Goal: Obtain resource: Download file/media

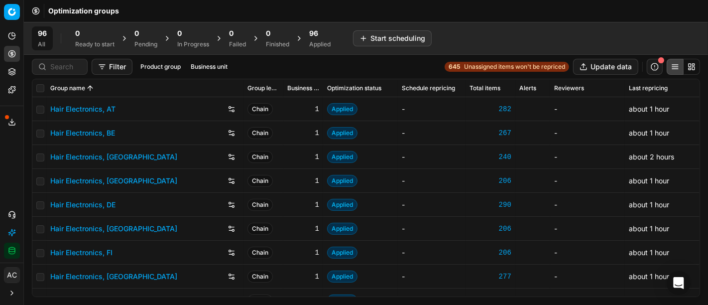
click at [320, 40] on div "Applied" at bounding box center [319, 44] width 21 height 8
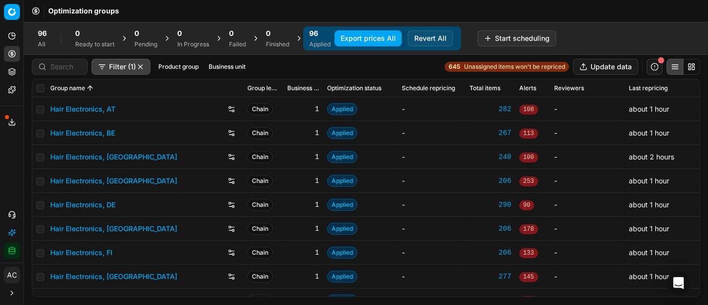
click at [373, 39] on button "Export prices All" at bounding box center [367, 38] width 67 height 16
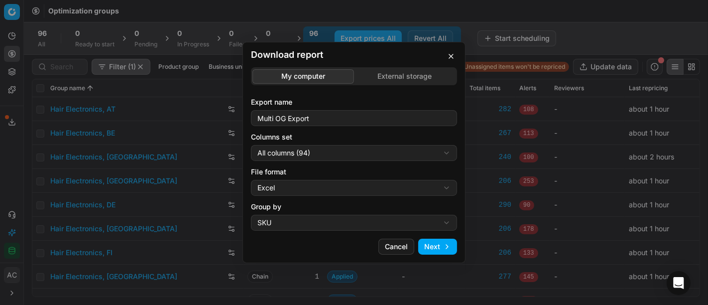
click at [335, 160] on div "Download report My computer External storage Export name Multi OG Export Column…" at bounding box center [354, 152] width 708 height 305
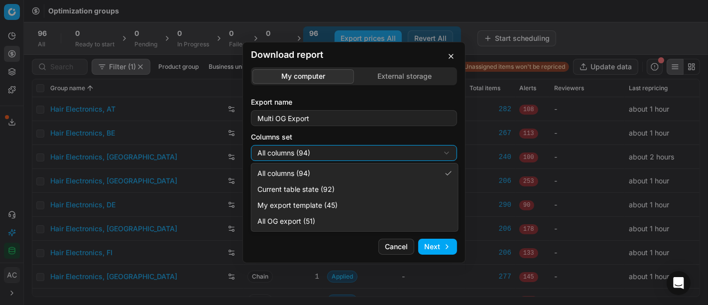
select select "custom"
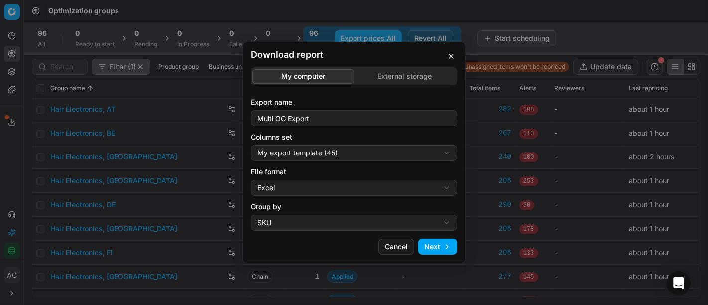
click at [323, 183] on div "Download report My computer External storage Export name Multi OG Export Column…" at bounding box center [354, 152] width 708 height 305
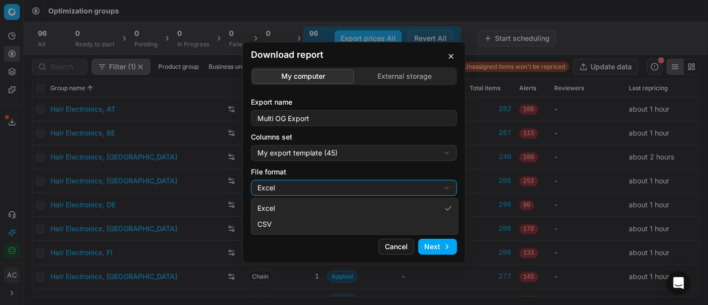
select select "csv"
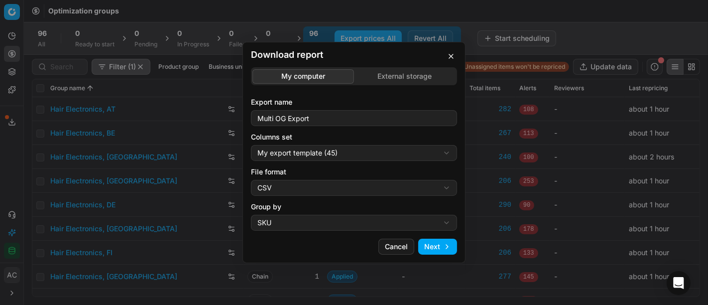
click at [439, 244] on button "Next" at bounding box center [437, 246] width 39 height 16
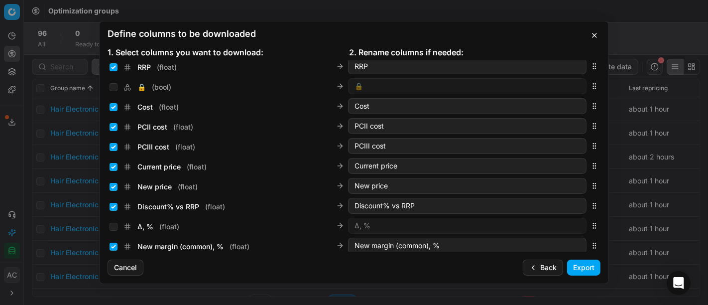
scroll to position [143, 0]
click at [114, 167] on input "Current price ( float )" at bounding box center [114, 167] width 8 height 8
checkbox input "false"
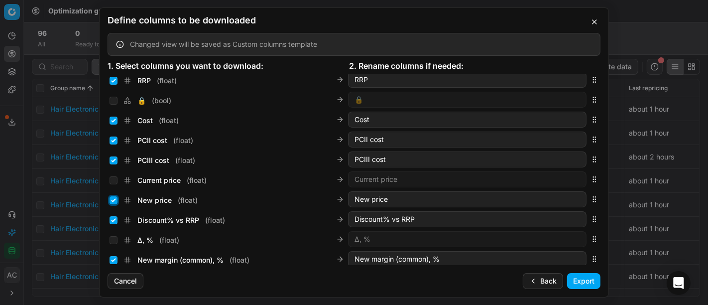
click at [117, 200] on input "New price ( float )" at bounding box center [114, 200] width 8 height 8
checkbox input "false"
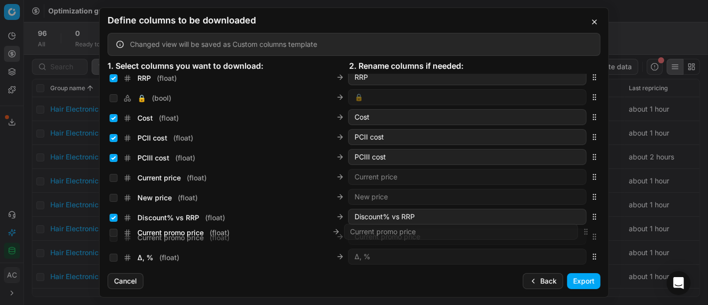
scroll to position [146, 0]
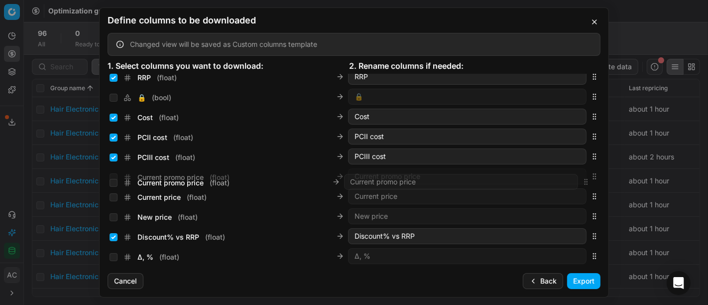
drag, startPoint x: 587, startPoint y: 168, endPoint x: 583, endPoint y: 181, distance: 13.5
click at [583, 181] on div "Current promo price ( float ) Current promo price" at bounding box center [354, 176] width 493 height 20
click at [113, 174] on input "Current promo price ( float )" at bounding box center [114, 177] width 8 height 8
checkbox input "true"
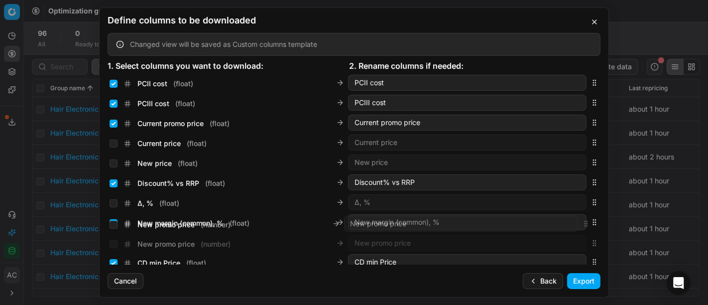
scroll to position [207, 0]
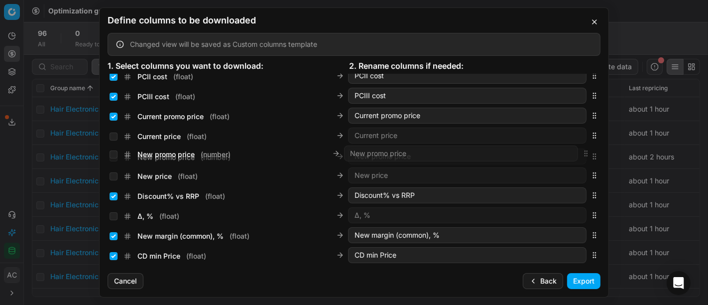
drag, startPoint x: 587, startPoint y: 168, endPoint x: 570, endPoint y: 155, distance: 21.6
click at [570, 155] on div "New promo price ( number ) New promo price" at bounding box center [354, 156] width 493 height 20
click at [113, 151] on div "New promo price ( number )" at bounding box center [170, 156] width 121 height 10
click at [113, 154] on input "New promo price ( number )" at bounding box center [114, 156] width 8 height 8
checkbox input "true"
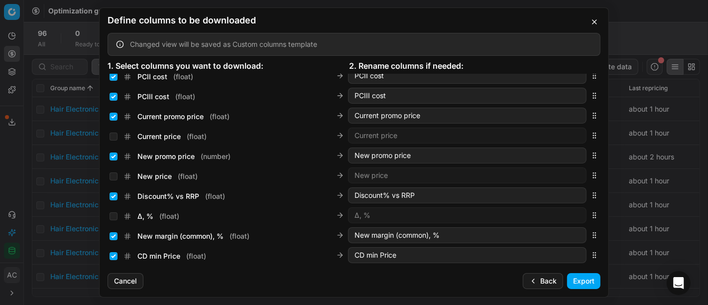
click at [578, 279] on button "Export" at bounding box center [583, 281] width 33 height 16
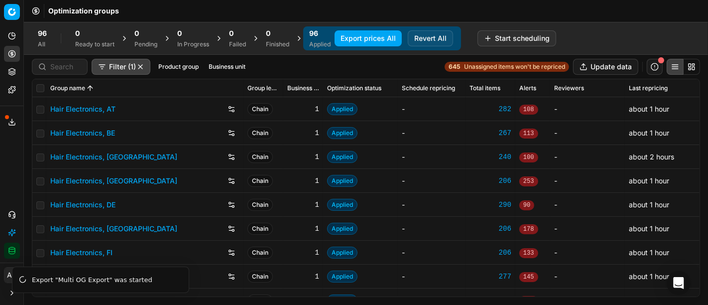
click at [15, 122] on icon at bounding box center [12, 122] width 8 height 8
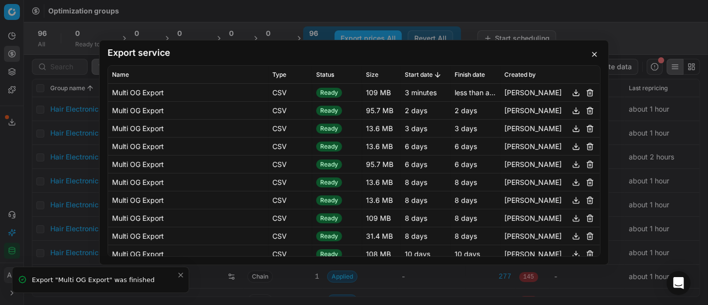
click at [570, 92] on button "button" at bounding box center [576, 93] width 12 height 12
